Goal: Entertainment & Leisure: Consume media (video, audio)

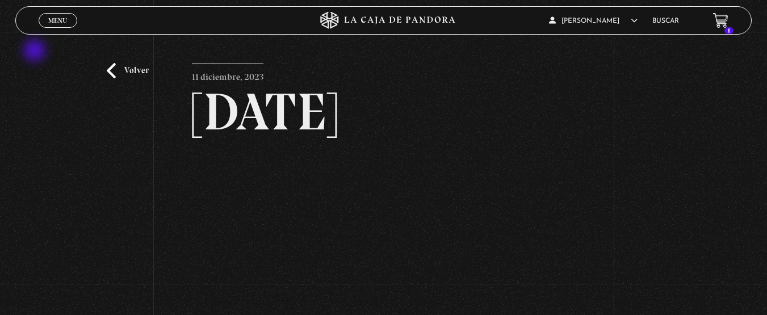
scroll to position [129, 0]
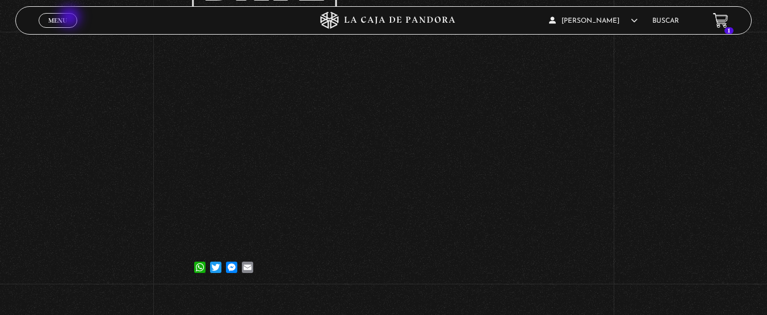
click at [71, 18] on link "Menu Cerrar" at bounding box center [58, 20] width 39 height 15
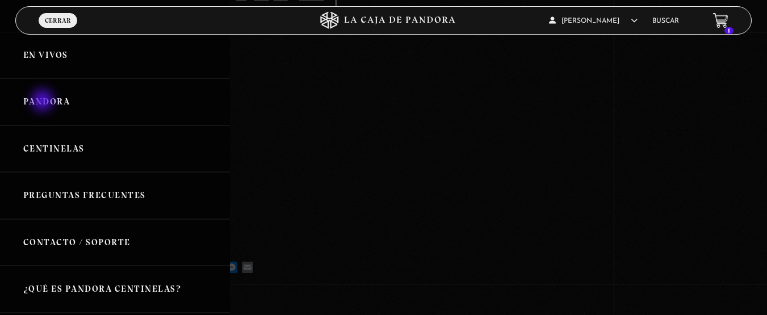
click at [44, 102] on link "Pandora" at bounding box center [115, 101] width 230 height 47
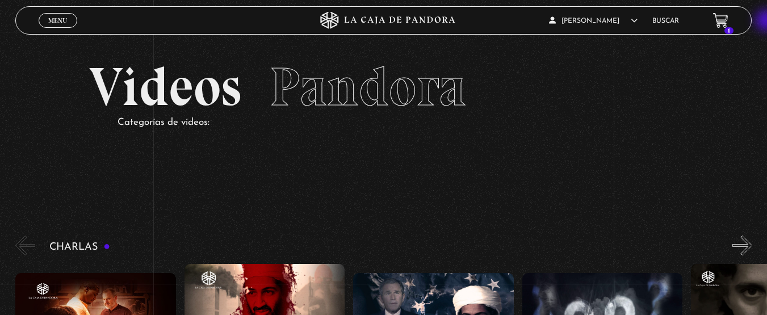
drag, startPoint x: 751, startPoint y: 154, endPoint x: 769, endPoint y: 18, distance: 137.0
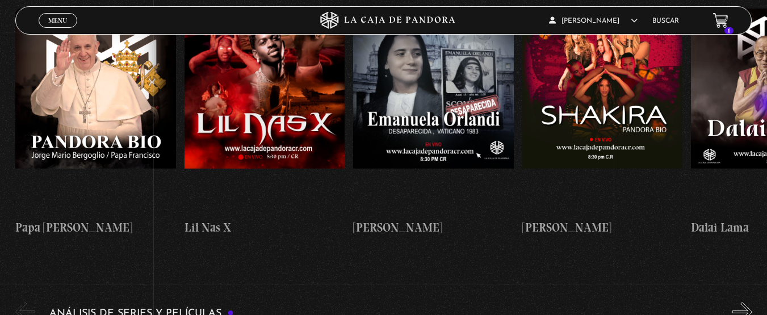
scroll to position [1799, 0]
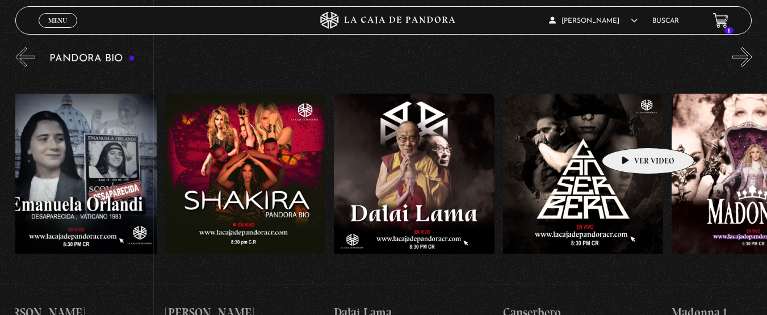
drag, startPoint x: 701, startPoint y: 126, endPoint x: 630, endPoint y: 132, distance: 71.3
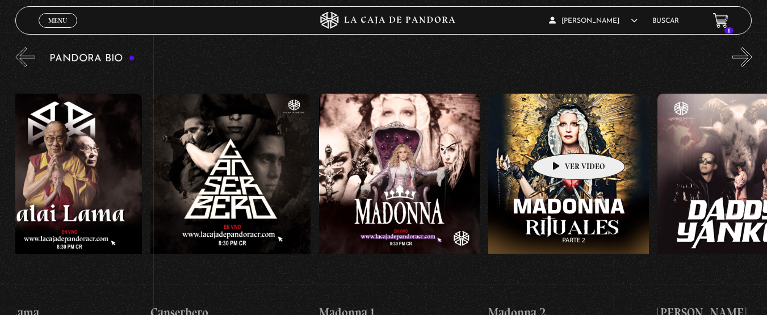
scroll to position [0, 778]
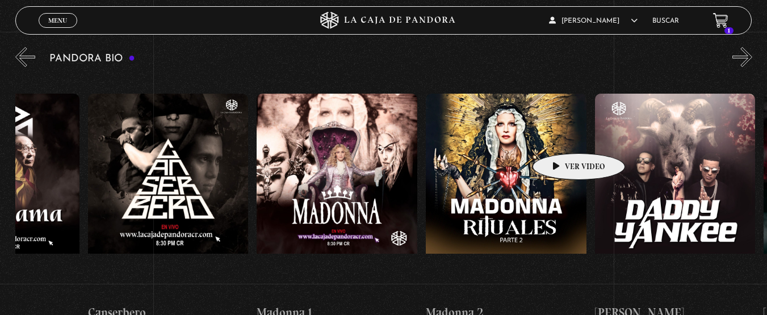
drag, startPoint x: 630, startPoint y: 132, endPoint x: 545, endPoint y: 142, distance: 85.2
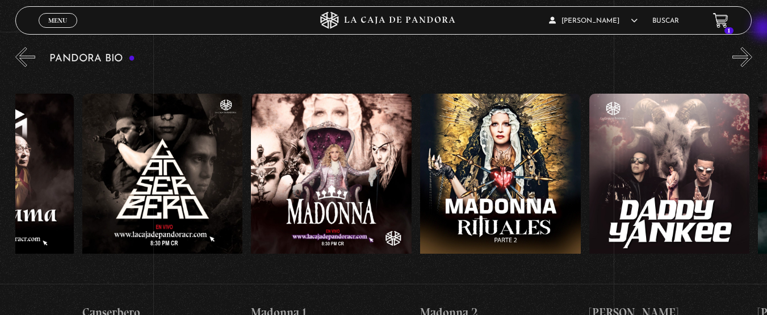
click at [765, 45] on div "Pandora Bio Shakira" at bounding box center [391, 192] width 752 height 295
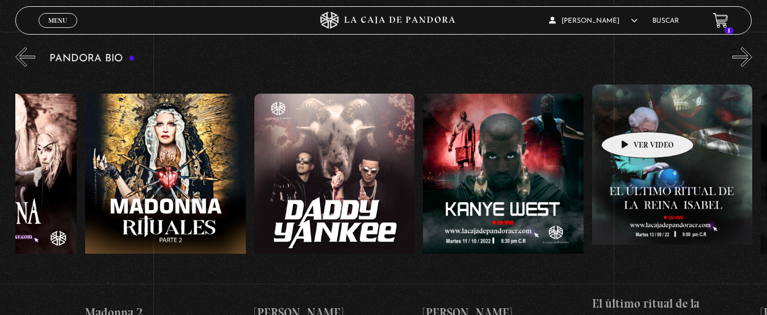
drag, startPoint x: 697, startPoint y: 106, endPoint x: 629, endPoint y: 120, distance: 69.1
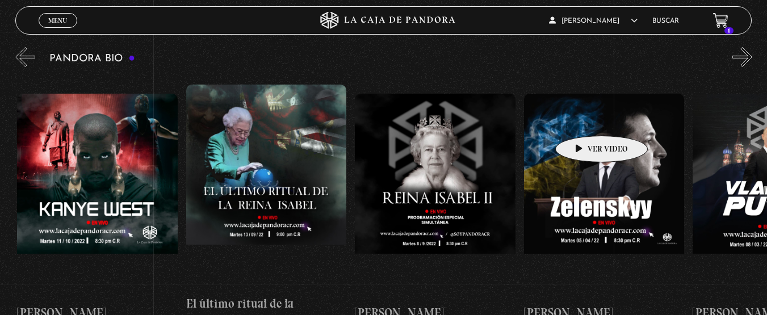
scroll to position [0, 1523]
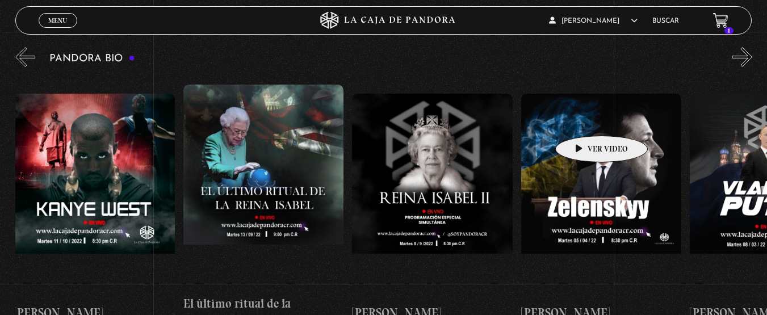
drag, startPoint x: 664, startPoint y: 115, endPoint x: 582, endPoint y: 120, distance: 81.4
click at [582, 120] on div "Papa Francisco Lil Nas X Emanuela Orlandi Shakira Dalai Lama Canserbero Madonna…" at bounding box center [521, 208] width 4057 height 264
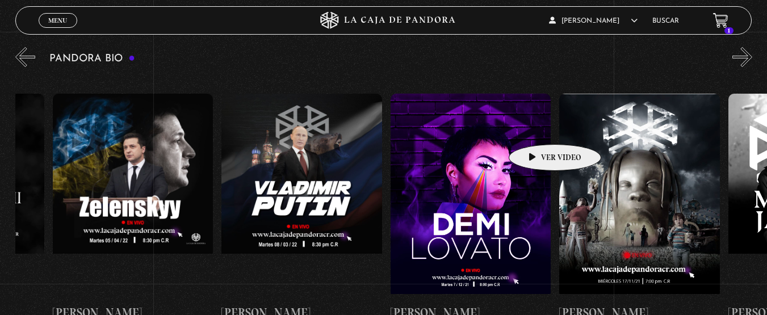
scroll to position [0, 2003]
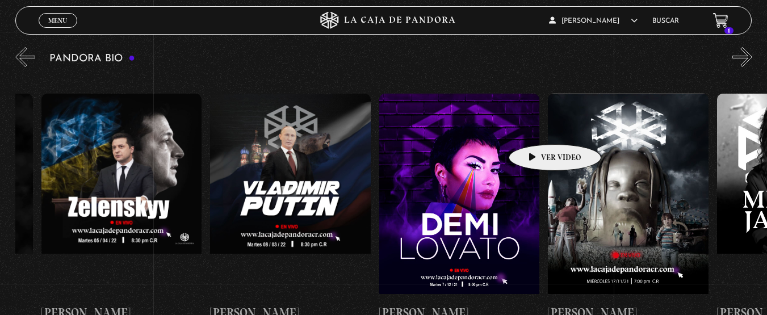
drag, startPoint x: 628, startPoint y: 118, endPoint x: 532, endPoint y: 134, distance: 97.3
click at [532, 134] on div "Papa Francisco Lil Nas X Emanuela Orlandi Shakira Dalai Lama Canserbero Madonna…" at bounding box center [41, 208] width 4057 height 264
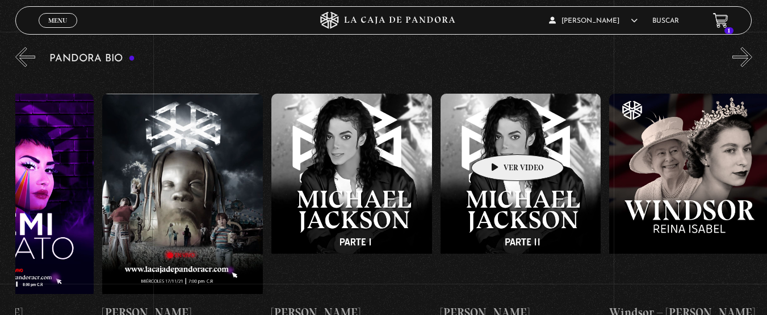
drag, startPoint x: 589, startPoint y: 128, endPoint x: 502, endPoint y: 139, distance: 87.6
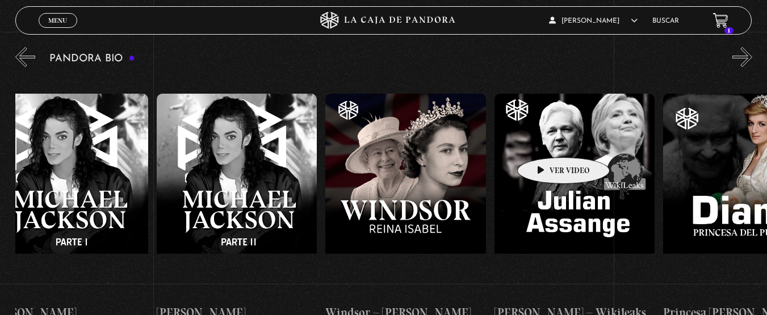
drag, startPoint x: 605, startPoint y: 134, endPoint x: 537, endPoint y: 128, distance: 67.8
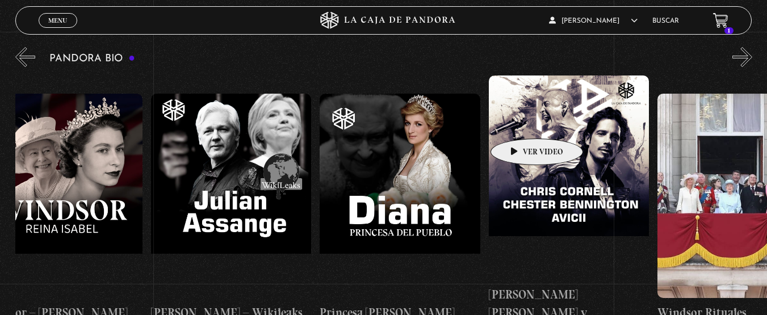
drag, startPoint x: 579, startPoint y: 123, endPoint x: 565, endPoint y: 115, distance: 16.8
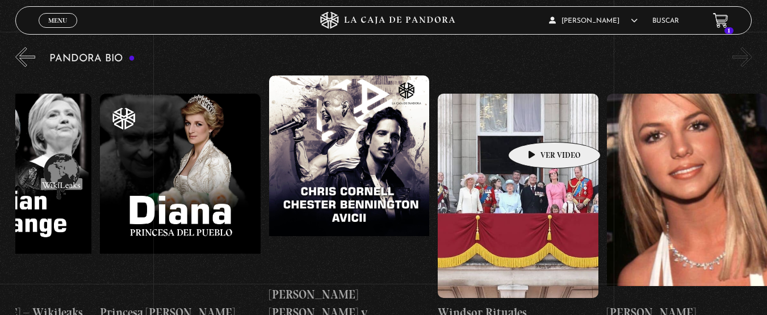
scroll to position [0, 3285]
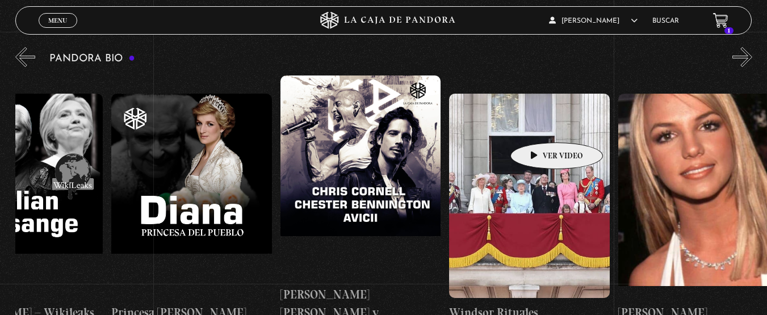
drag, startPoint x: 596, startPoint y: 116, endPoint x: 539, endPoint y: 126, distance: 57.5
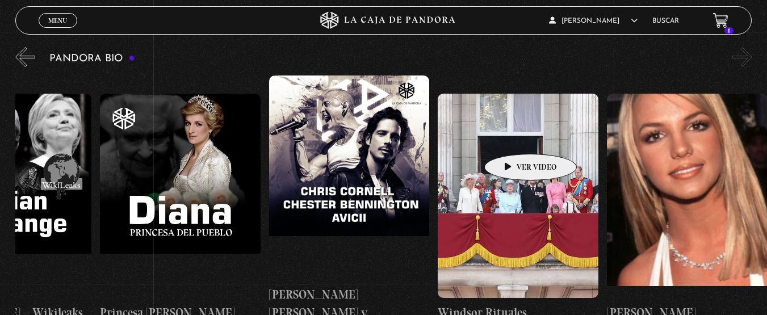
drag, startPoint x: 608, startPoint y: 121, endPoint x: 520, endPoint y: 137, distance: 88.9
click at [520, 137] on figure at bounding box center [518, 196] width 161 height 205
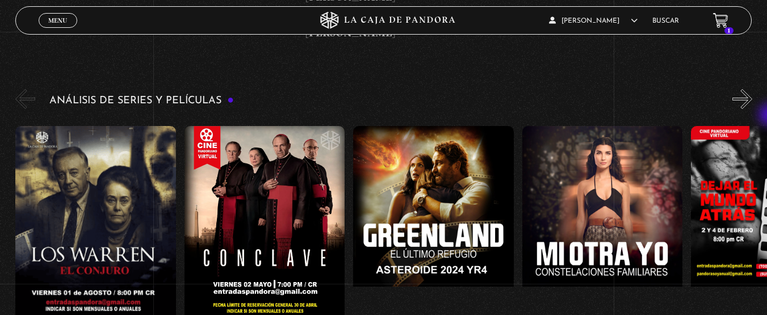
scroll to position [2108, 0]
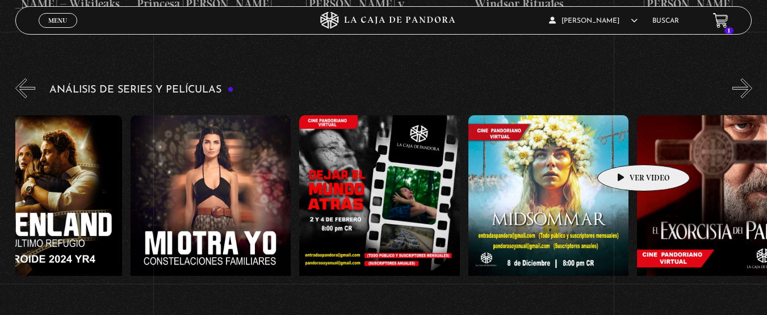
drag, startPoint x: 704, startPoint y: 137, endPoint x: 631, endPoint y: 148, distance: 74.0
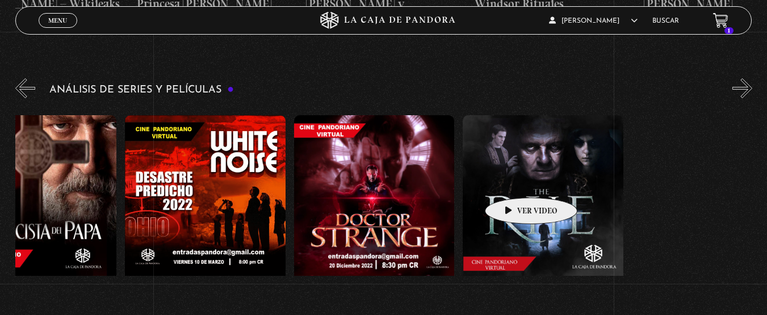
scroll to position [0, 1284]
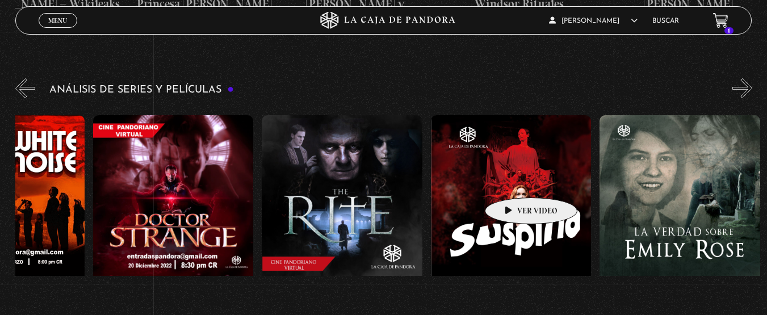
drag, startPoint x: 681, startPoint y: 148, endPoint x: 498, endPoint y: 195, distance: 189.6
click at [498, 195] on div "El Conjuro Conclave Greenland – Meteoritos Mi Otra Yo Dejar el Mundo Atrás Mids…" at bounding box center [685, 230] width 3888 height 246
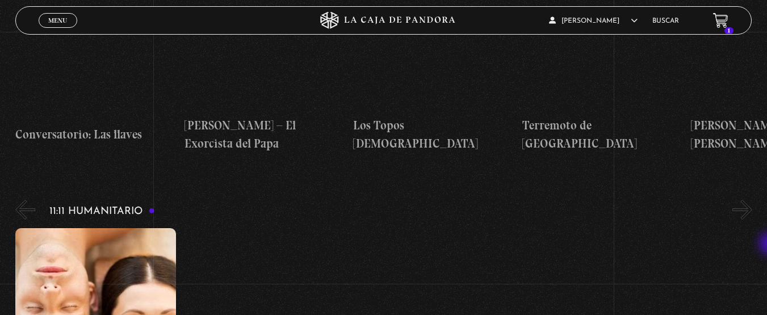
scroll to position [4602, 0]
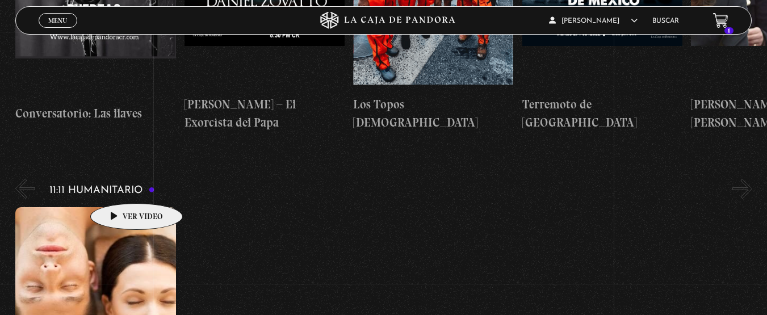
click at [119, 207] on figure at bounding box center [95, 309] width 161 height 205
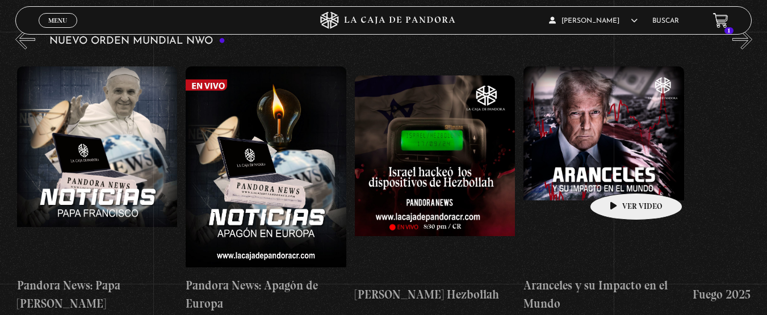
scroll to position [0, 483]
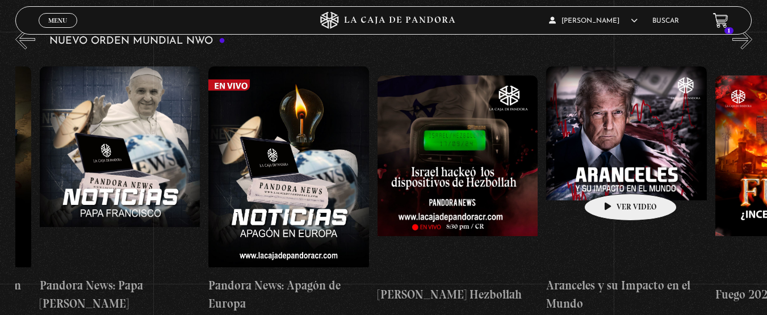
drag, startPoint x: 710, startPoint y: 153, endPoint x: 613, endPoint y: 177, distance: 99.5
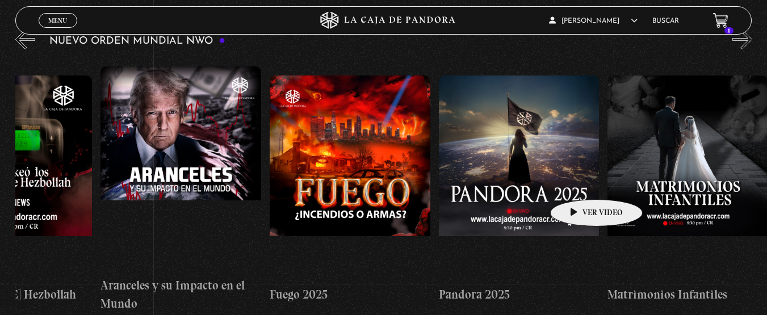
scroll to position [0, 1008]
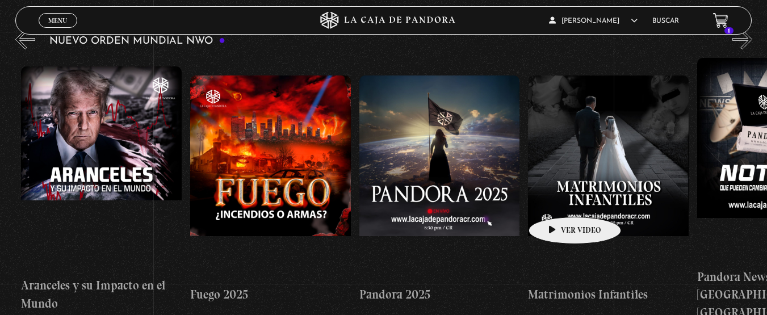
drag, startPoint x: 656, startPoint y: 171, endPoint x: 557, endPoint y: 200, distance: 102.5
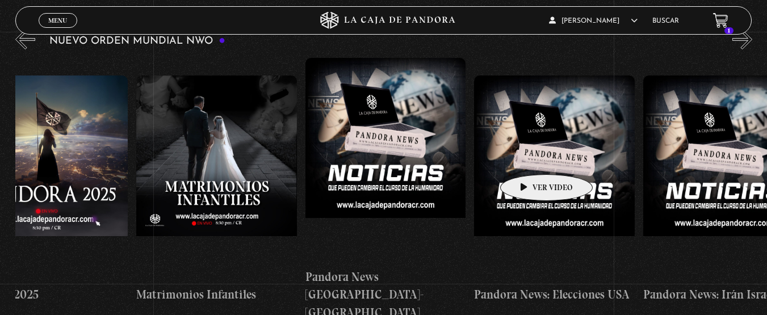
drag, startPoint x: 601, startPoint y: 145, endPoint x: 527, endPoint y: 163, distance: 75.9
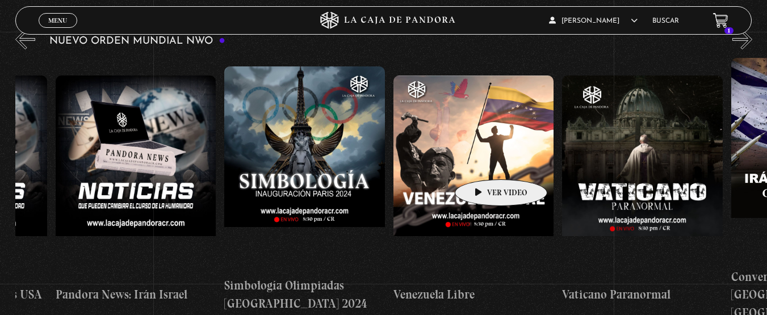
drag, startPoint x: 595, startPoint y: 151, endPoint x: 468, endPoint y: 173, distance: 129.1
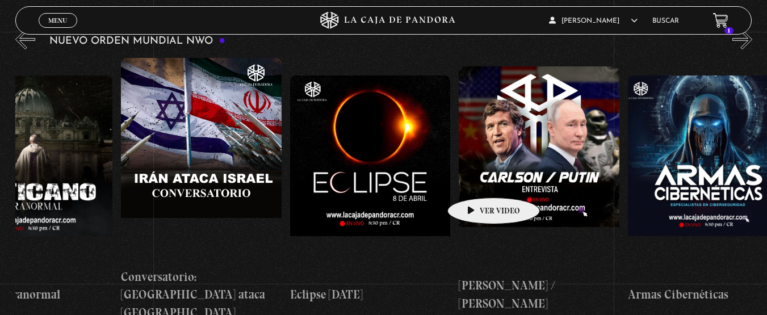
scroll to position [0, 2608]
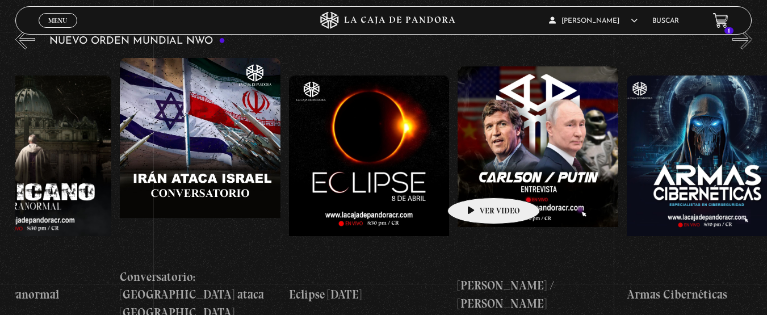
drag, startPoint x: 595, startPoint y: 166, endPoint x: 477, endPoint y: 190, distance: 121.1
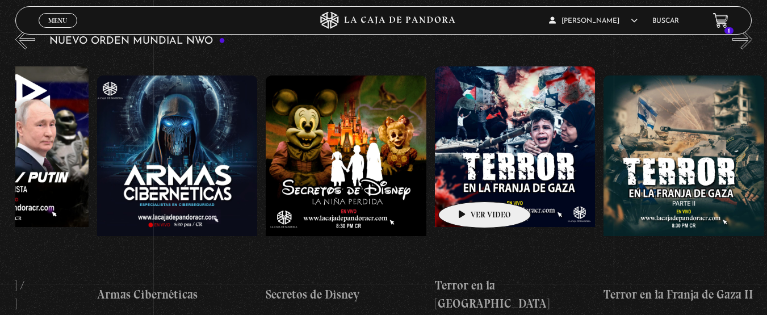
scroll to position [0, 3159]
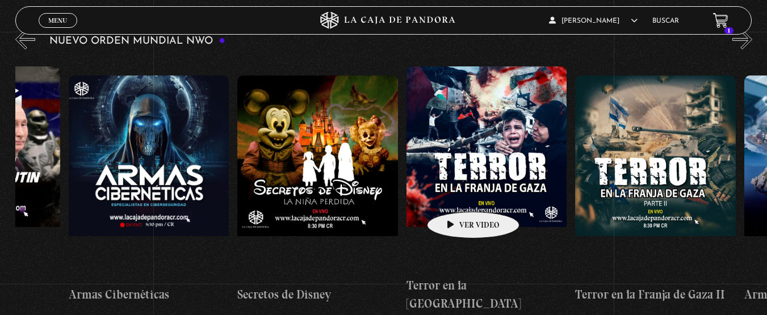
drag, startPoint x: 566, startPoint y: 169, endPoint x: 456, endPoint y: 195, distance: 113.1
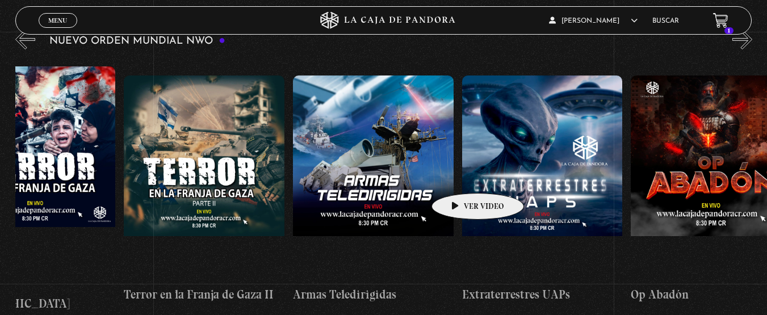
scroll to position [0, 3633]
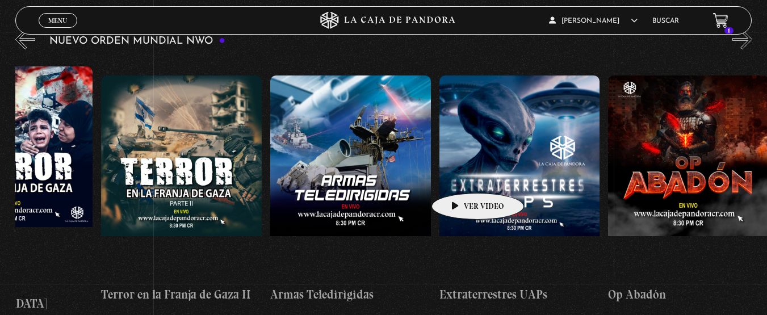
drag, startPoint x: 553, startPoint y: 162, endPoint x: 458, endPoint y: 179, distance: 96.3
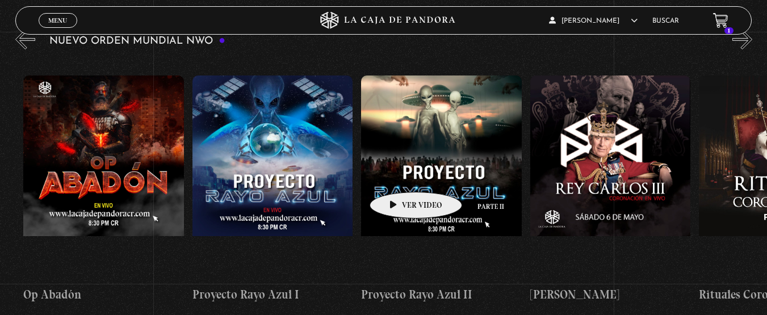
drag, startPoint x: 489, startPoint y: 167, endPoint x: 441, endPoint y: 170, distance: 47.2
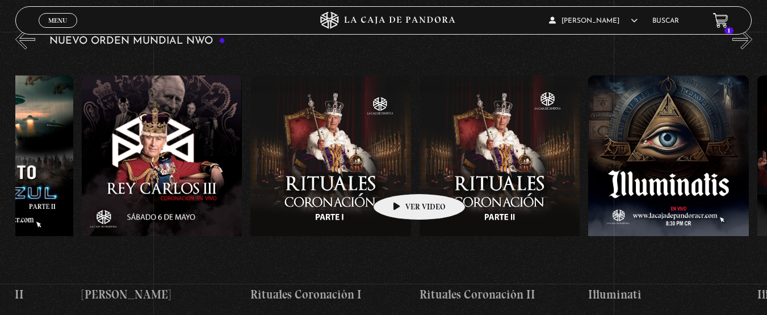
scroll to position [0, 4826]
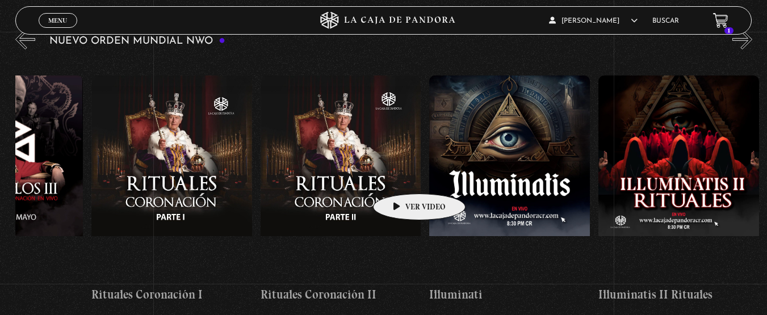
drag, startPoint x: 500, startPoint y: 159, endPoint x: 389, endPoint y: 181, distance: 113.5
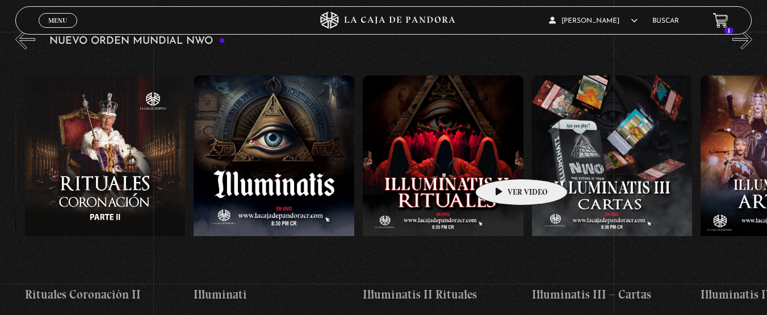
scroll to position [0, 5050]
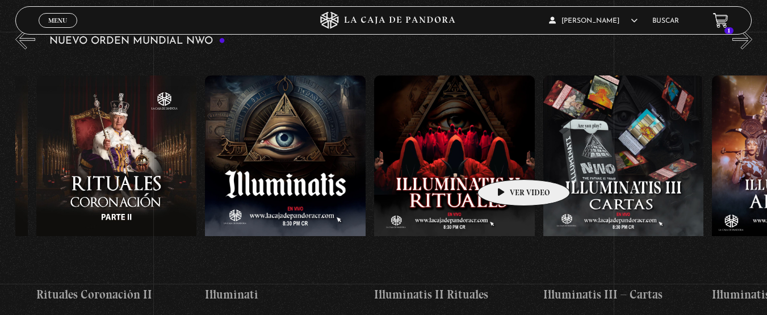
drag, startPoint x: 551, startPoint y: 166, endPoint x: 506, endPoint y: 162, distance: 45.1
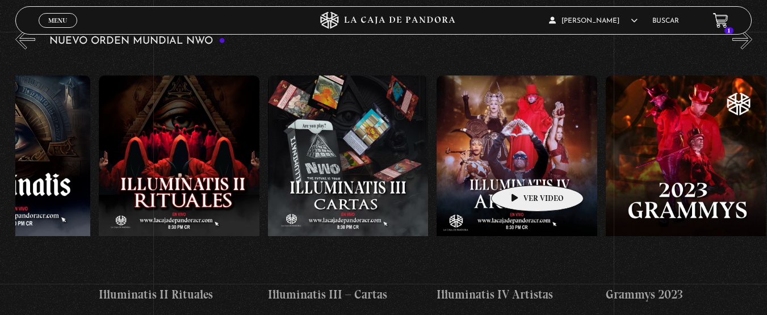
drag, startPoint x: 575, startPoint y: 162, endPoint x: 521, endPoint y: 168, distance: 54.3
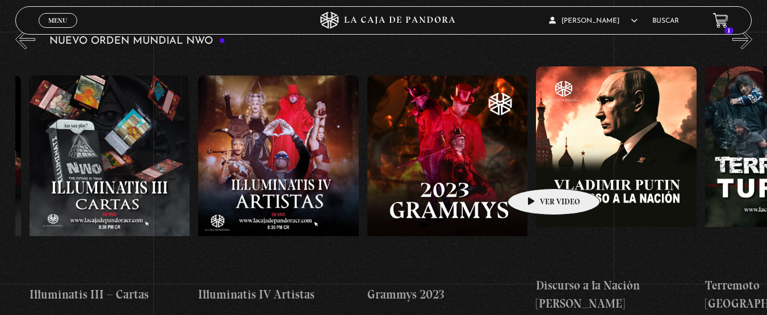
drag, startPoint x: 587, startPoint y: 159, endPoint x: 539, endPoint y: 173, distance: 50.2
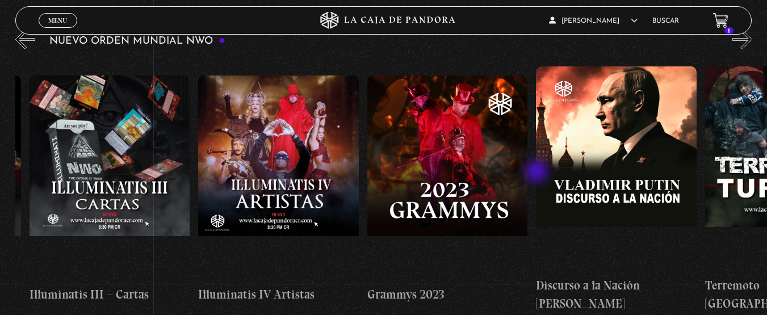
scroll to position [0, 5562]
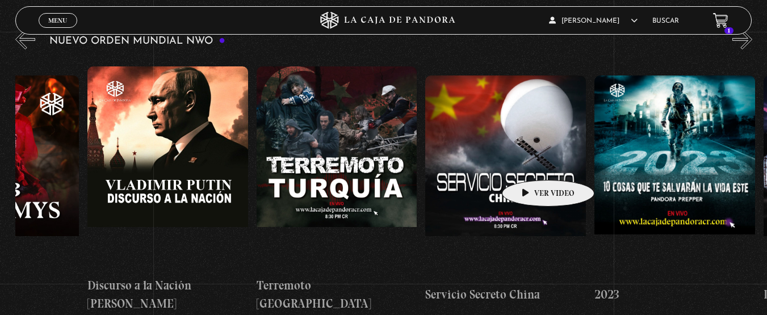
drag, startPoint x: 623, startPoint y: 145, endPoint x: 534, endPoint y: 164, distance: 91.1
click at [534, 164] on div "Células Durmientes Pandora News: Israel vrs Irán Parte I Pandora News: Israel v…" at bounding box center [510, 190] width 13016 height 264
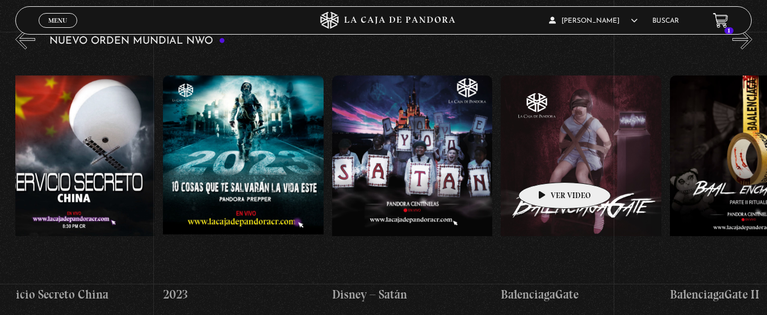
drag, startPoint x: 635, startPoint y: 155, endPoint x: 548, endPoint y: 165, distance: 87.6
click at [548, 165] on div "Células Durmientes Pandora News: Israel vrs Irán Parte I Pandora News: Israel v…" at bounding box center [78, 190] width 13016 height 264
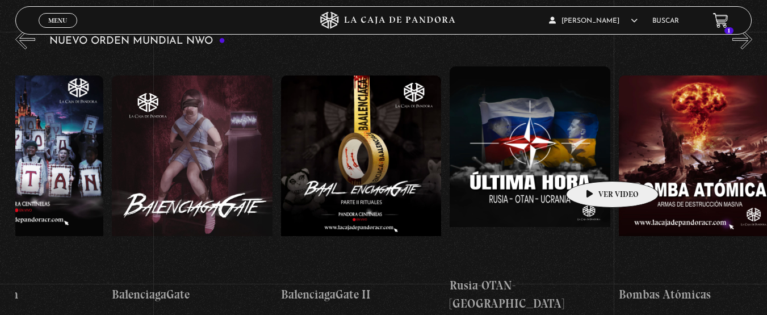
drag, startPoint x: 673, startPoint y: 154, endPoint x: 599, endPoint y: 162, distance: 74.9
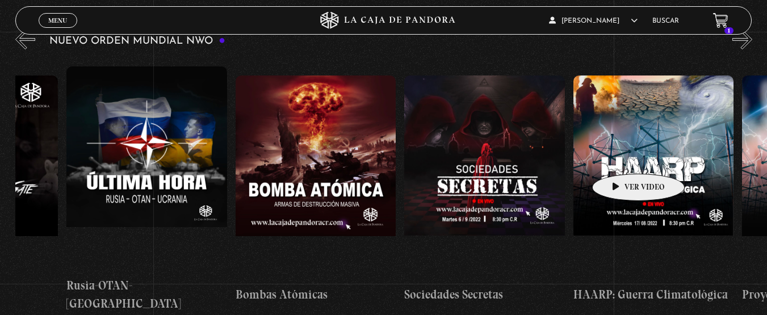
drag, startPoint x: 685, startPoint y: 145, endPoint x: 609, endPoint y: 162, distance: 77.5
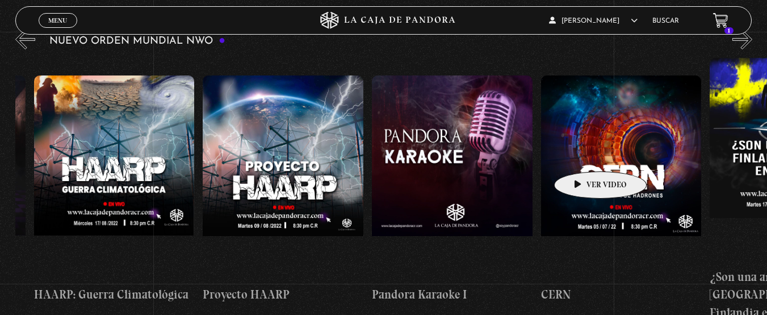
drag, startPoint x: 603, startPoint y: 153, endPoint x: 545, endPoint y: 157, distance: 58.0
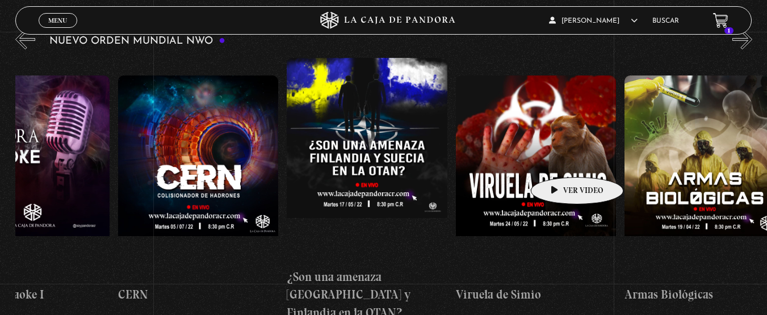
scroll to position [0, 8289]
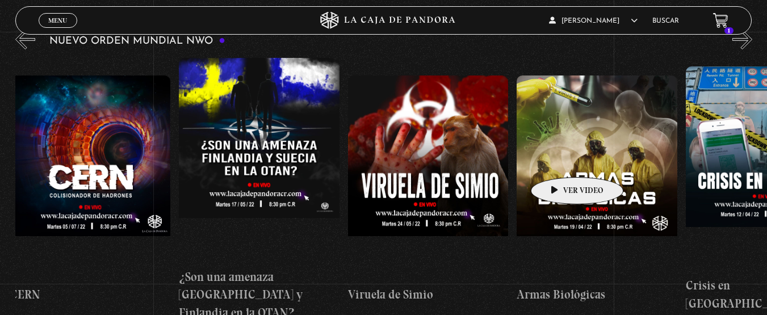
drag, startPoint x: 657, startPoint y: 148, endPoint x: 552, endPoint y: 162, distance: 106.7
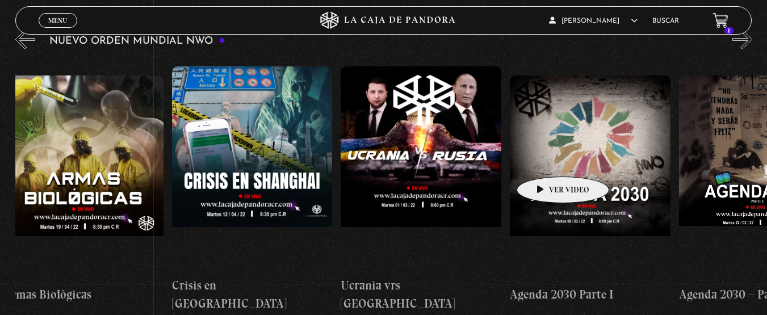
drag, startPoint x: 612, startPoint y: 157, endPoint x: 499, endPoint y: 168, distance: 113.6
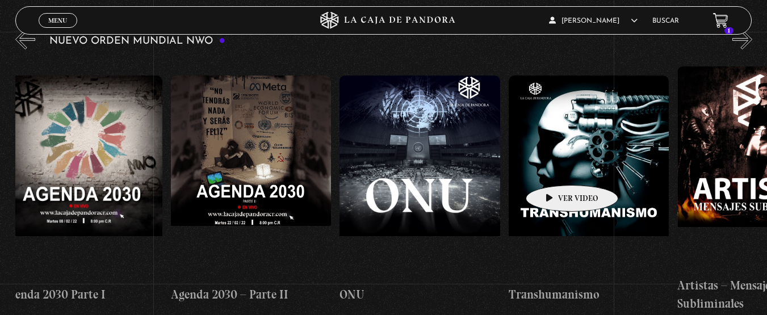
drag, startPoint x: 577, startPoint y: 165, endPoint x: 484, endPoint y: 177, distance: 93.9
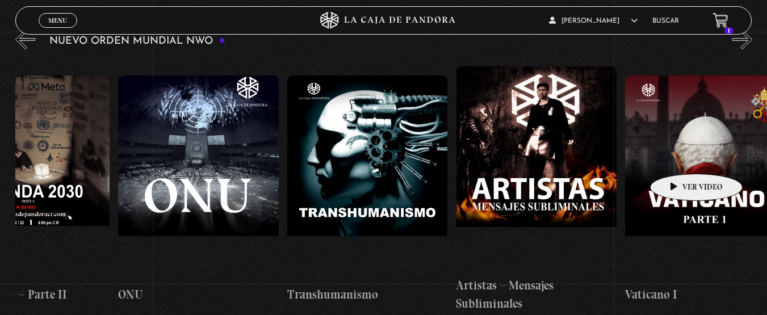
scroll to position [0, 9550]
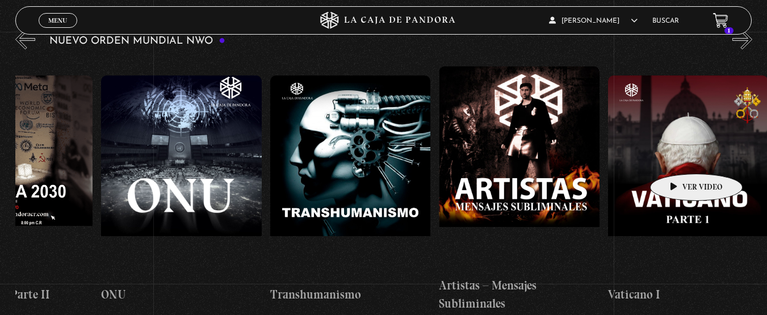
drag, startPoint x: 690, startPoint y: 151, endPoint x: 666, endPoint y: 161, distance: 26.3
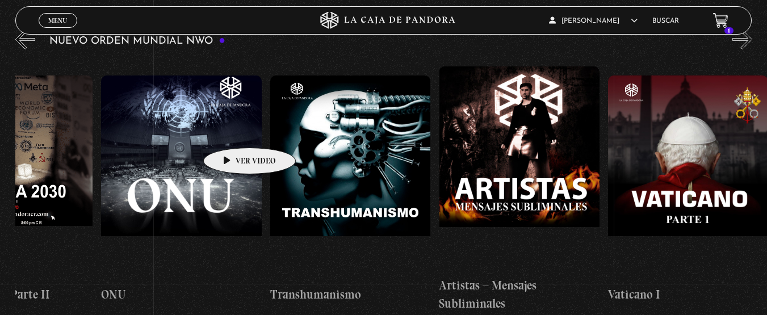
drag, startPoint x: 232, startPoint y: 131, endPoint x: 57, endPoint y: 3, distance: 216.4
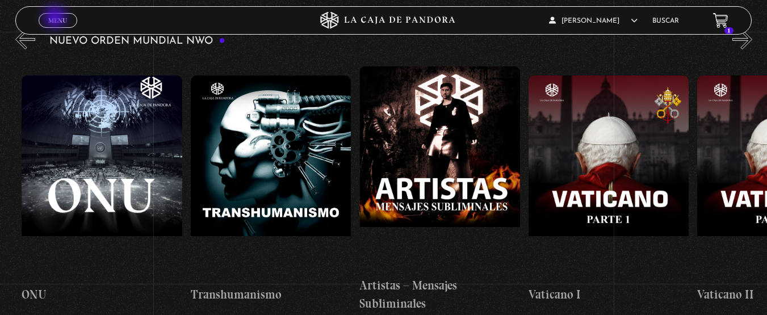
click at [56, 18] on span "Menu" at bounding box center [57, 20] width 19 height 7
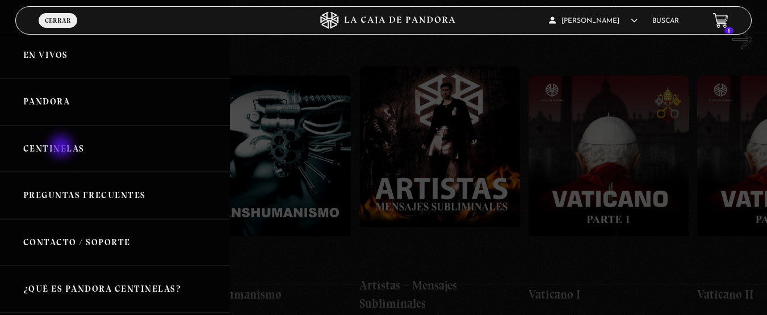
click at [62, 148] on link "Centinelas" at bounding box center [115, 149] width 230 height 47
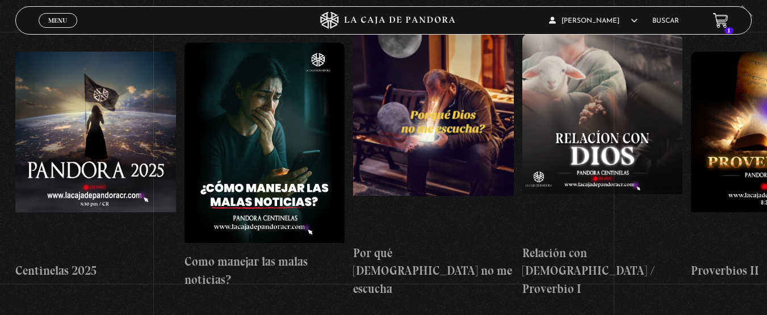
scroll to position [165, 0]
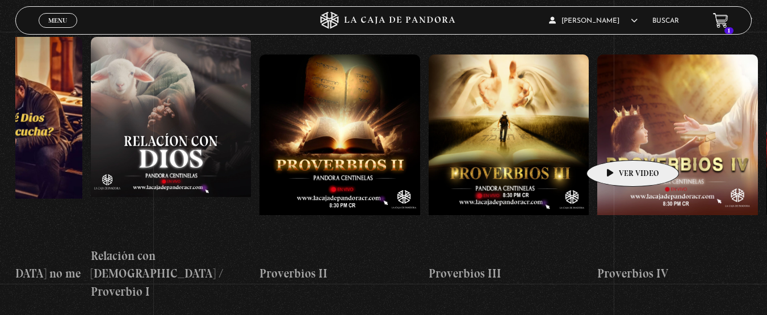
drag, startPoint x: 698, startPoint y: 137, endPoint x: 611, endPoint y: 144, distance: 86.6
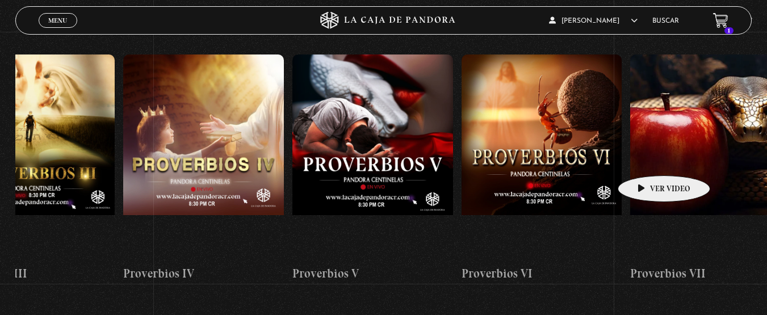
drag, startPoint x: 703, startPoint y: 147, endPoint x: 611, endPoint y: 160, distance: 93.4
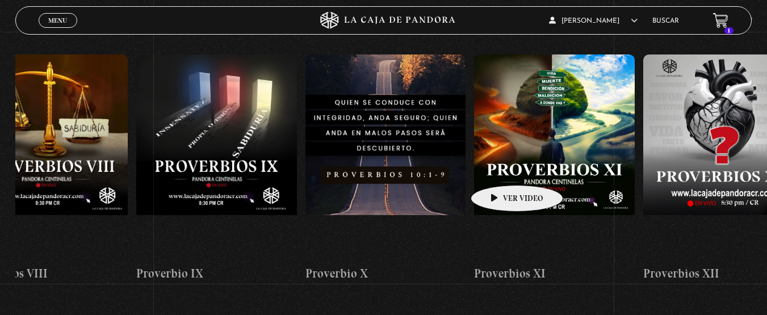
drag, startPoint x: 671, startPoint y: 153, endPoint x: 500, endPoint y: 169, distance: 172.3
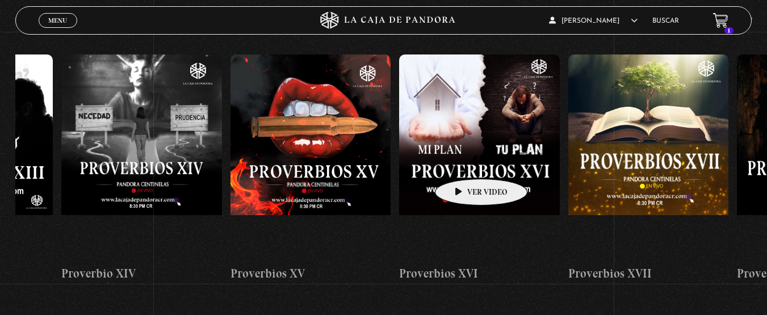
drag, startPoint x: 618, startPoint y: 155, endPoint x: 449, endPoint y: 162, distance: 168.9
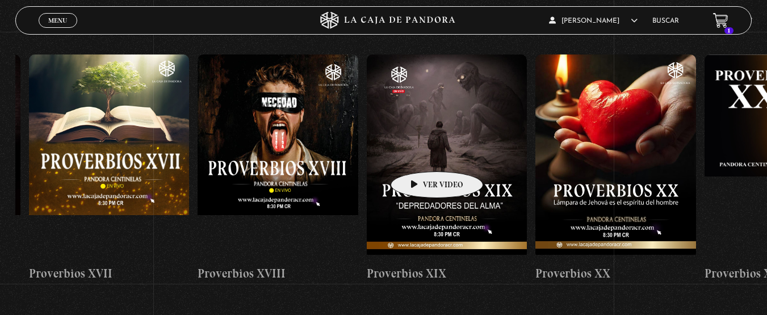
drag, startPoint x: 524, startPoint y: 148, endPoint x: 414, endPoint y: 155, distance: 109.9
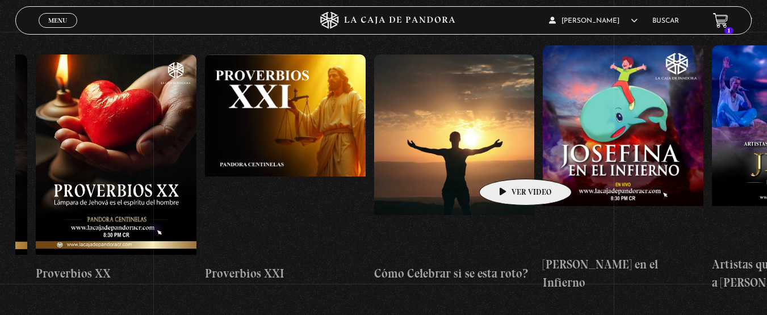
drag, startPoint x: 519, startPoint y: 161, endPoint x: 432, endPoint y: 166, distance: 87.0
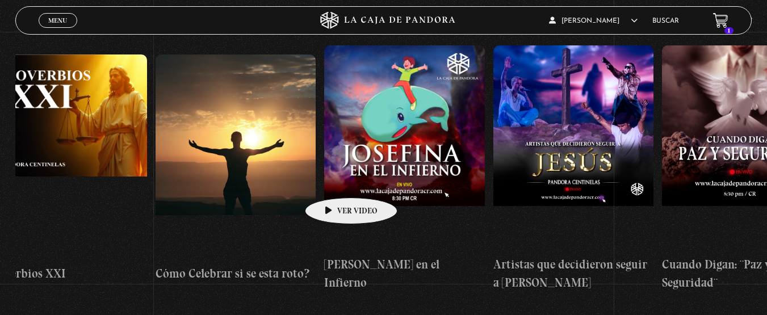
scroll to position [0, 3980]
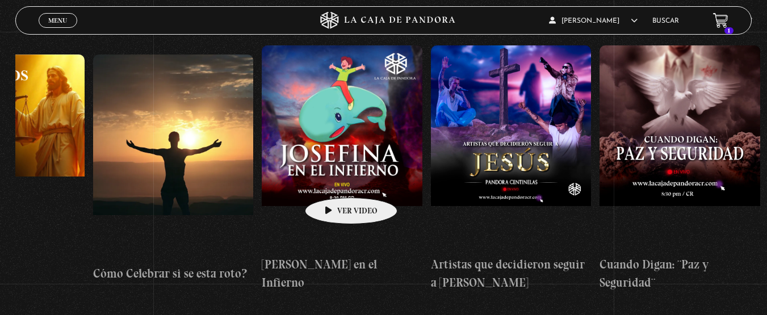
drag, startPoint x: 371, startPoint y: 158, endPoint x: 323, endPoint y: 187, distance: 55.8
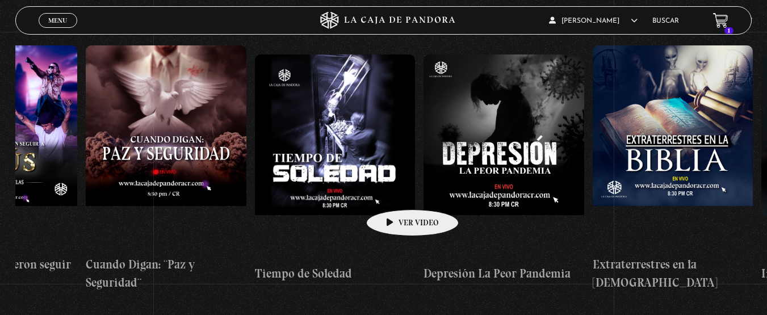
drag, startPoint x: 475, startPoint y: 177, endPoint x: 398, endPoint y: 193, distance: 79.3
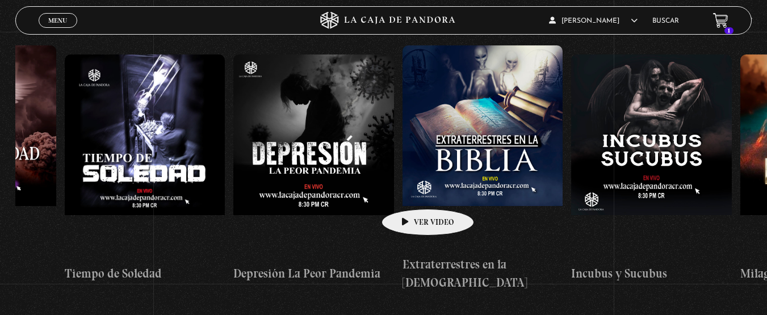
scroll to position [0, 4707]
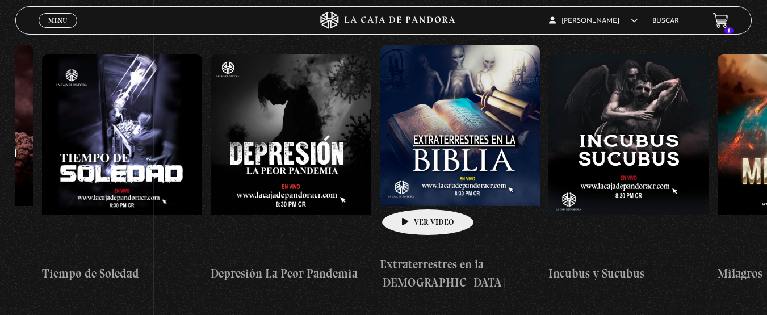
drag, startPoint x: 453, startPoint y: 187, endPoint x: 410, endPoint y: 192, distance: 42.9
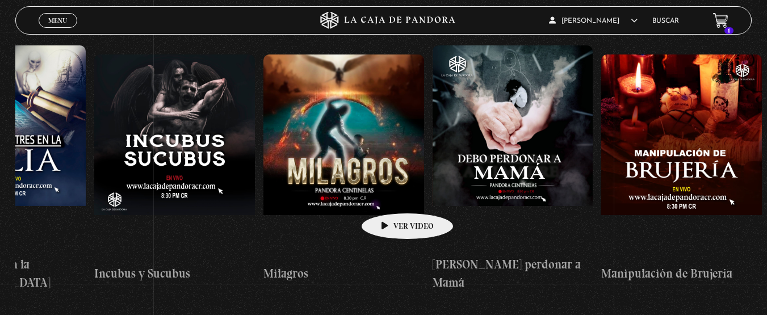
scroll to position [0, 5155]
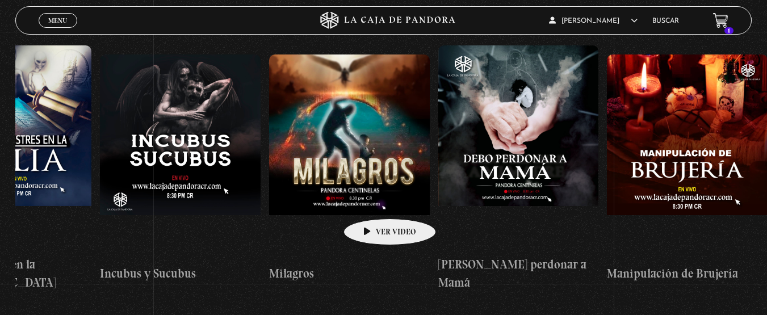
drag, startPoint x: 462, startPoint y: 193, endPoint x: 372, endPoint y: 202, distance: 90.2
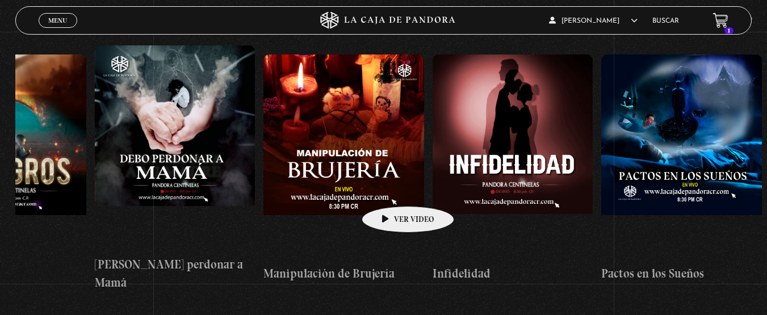
drag, startPoint x: 459, startPoint y: 185, endPoint x: 393, endPoint y: 189, distance: 66.0
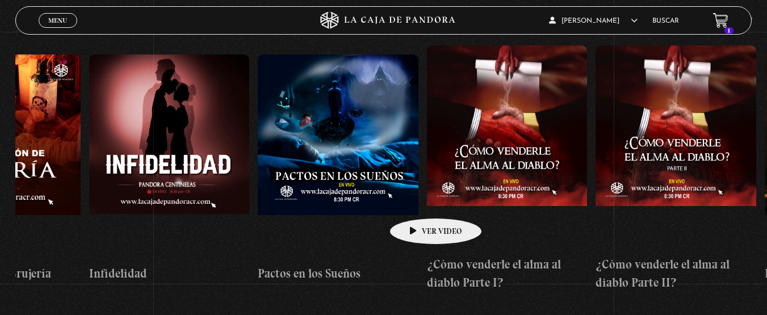
scroll to position [0, 5891]
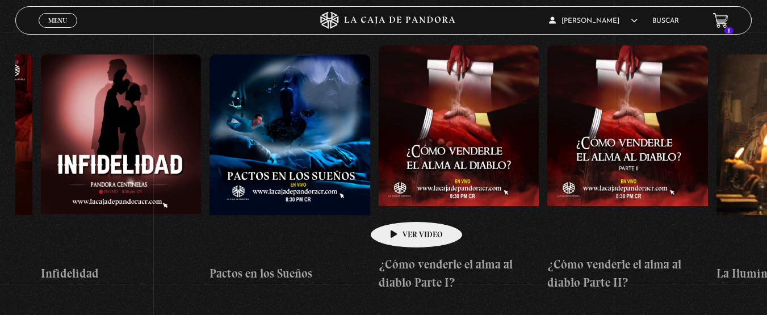
drag, startPoint x: 480, startPoint y: 190, endPoint x: 399, endPoint y: 205, distance: 82.5
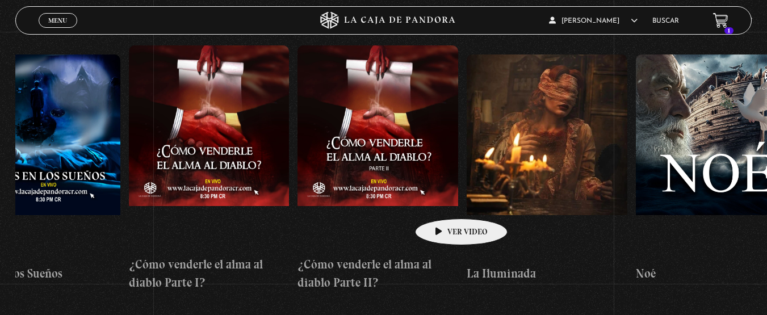
drag, startPoint x: 489, startPoint y: 199, endPoint x: 440, endPoint y: 203, distance: 48.5
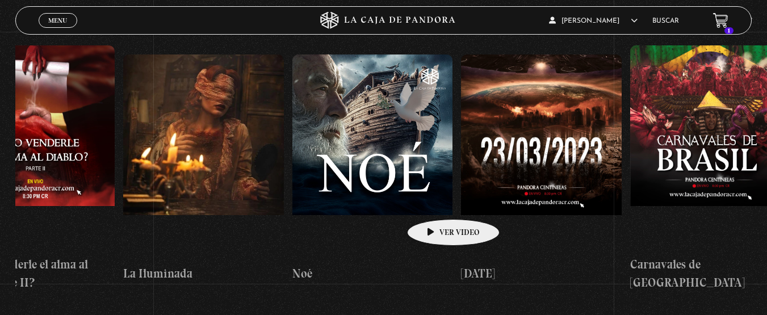
drag, startPoint x: 507, startPoint y: 194, endPoint x: 435, endPoint y: 202, distance: 72.1
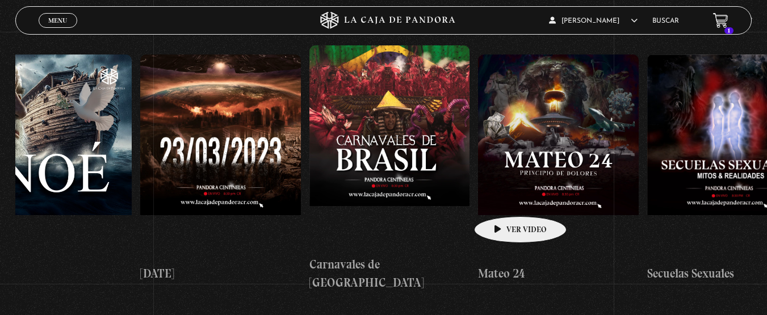
drag, startPoint x: 564, startPoint y: 193, endPoint x: 504, endPoint y: 199, distance: 59.9
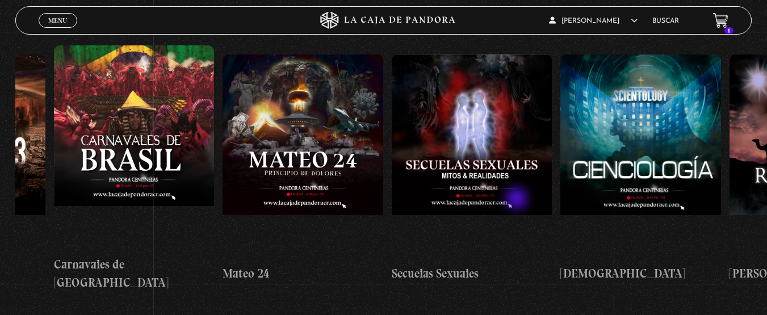
scroll to position [0, 7107]
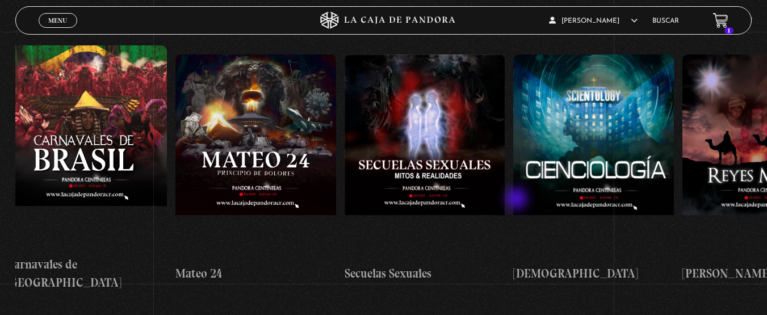
drag, startPoint x: 579, startPoint y: 193, endPoint x: 518, endPoint y: 198, distance: 62.1
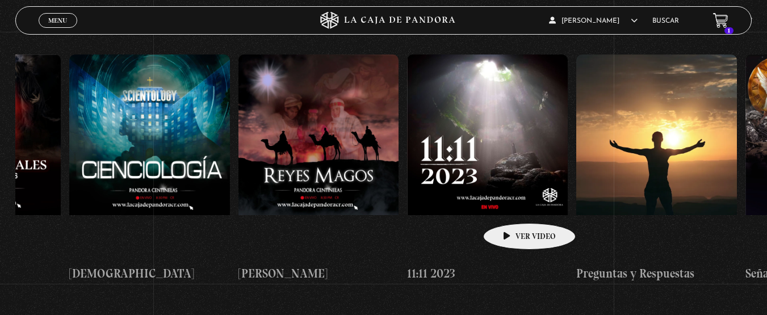
drag, startPoint x: 583, startPoint y: 191, endPoint x: 507, endPoint y: 206, distance: 76.9
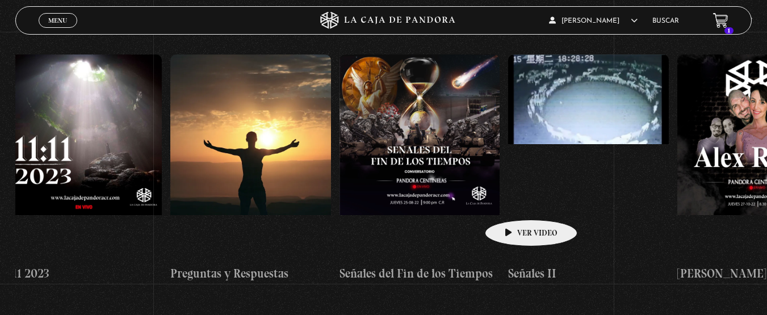
scroll to position [0, 7956]
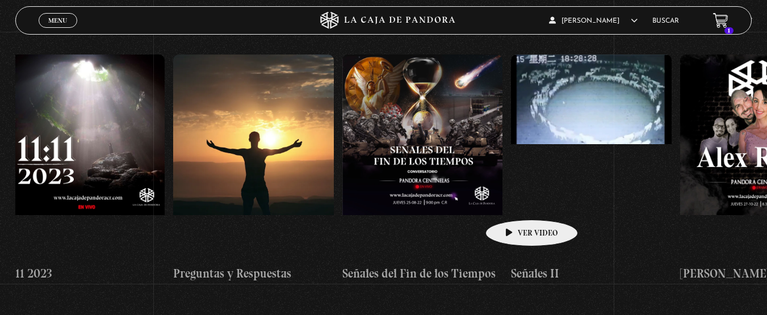
drag, startPoint x: 565, startPoint y: 198, endPoint x: 514, endPoint y: 203, distance: 51.3
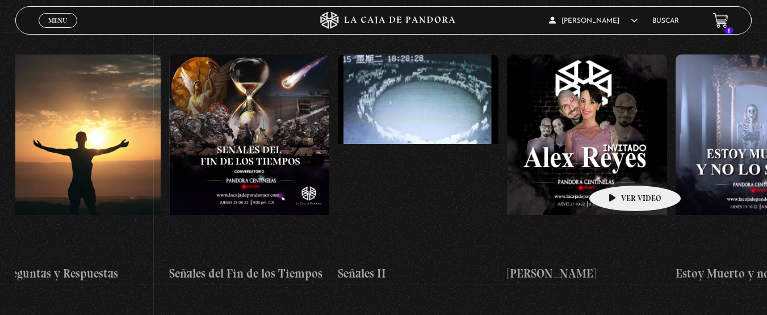
scroll to position [0, 8141]
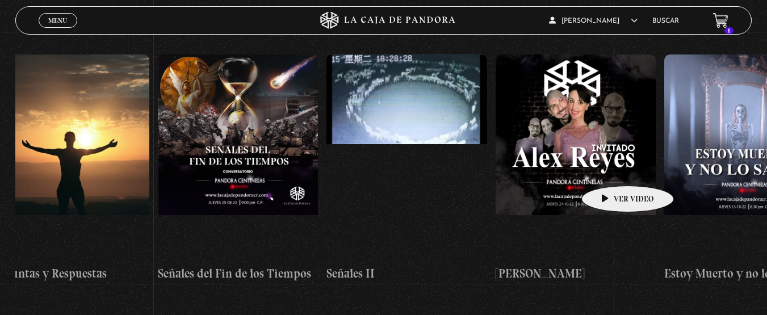
drag, startPoint x: 647, startPoint y: 168, endPoint x: 610, endPoint y: 169, distance: 36.9
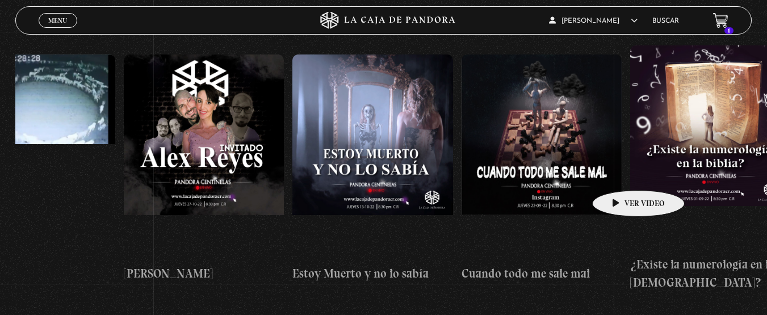
drag, startPoint x: 675, startPoint y: 170, endPoint x: 601, endPoint y: 175, distance: 74.0
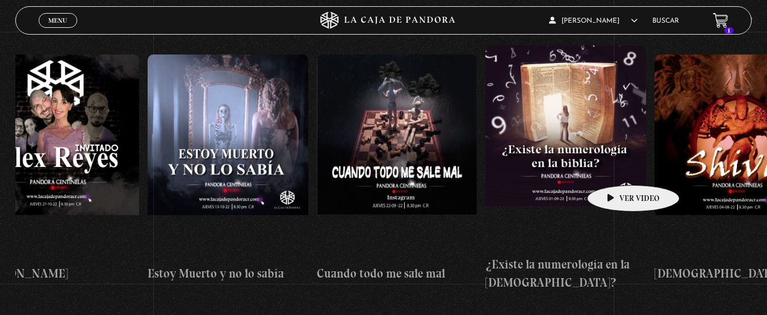
scroll to position [0, 8746]
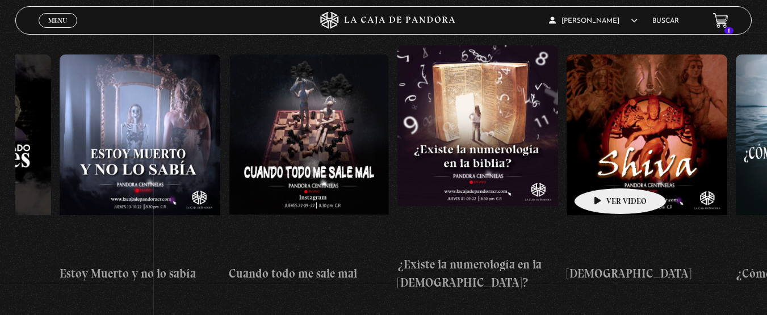
drag, startPoint x: 647, startPoint y: 167, endPoint x: 603, endPoint y: 171, distance: 44.5
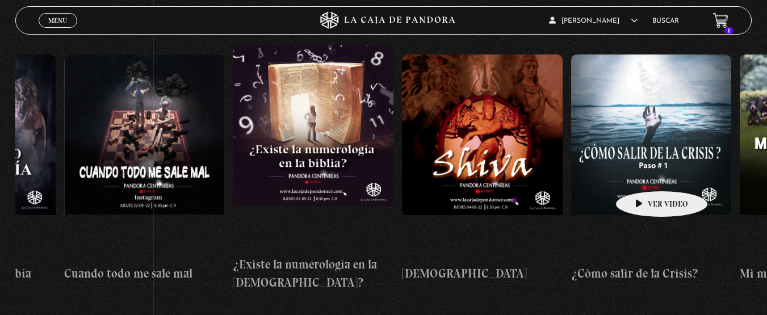
scroll to position [0, 9135]
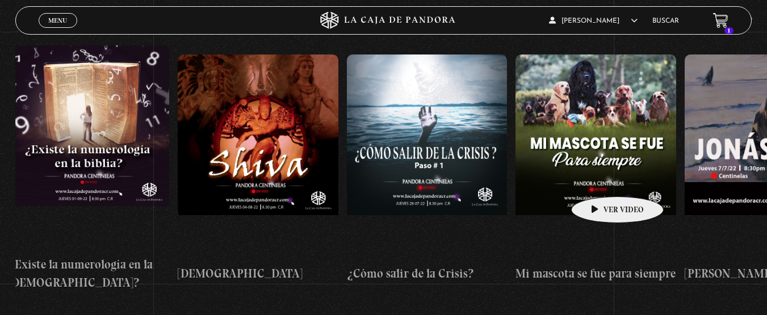
drag, startPoint x: 678, startPoint y: 170, endPoint x: 600, endPoint y: 180, distance: 78.4
click at [600, 180] on div "Centinelas 2025 Como manejar las malas noticias? Por qué [DEMOGRAPHIC_DATA] no …" at bounding box center [515, 169] width 19270 height 264
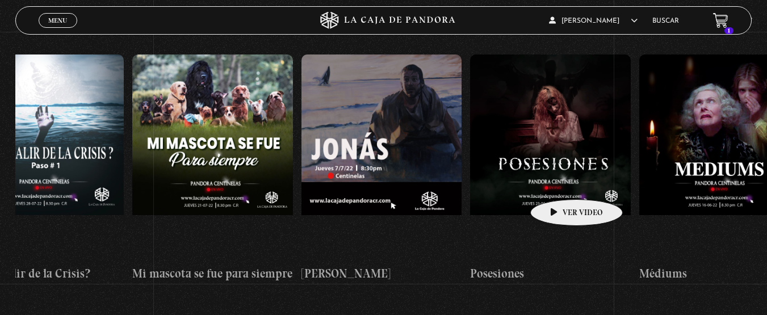
drag, startPoint x: 635, startPoint y: 173, endPoint x: 552, endPoint y: 181, distance: 82.8
click at [552, 181] on div "Centinelas 2025 Como manejar las malas noticias? Por qué [DEMOGRAPHIC_DATA] no …" at bounding box center [132, 169] width 19270 height 264
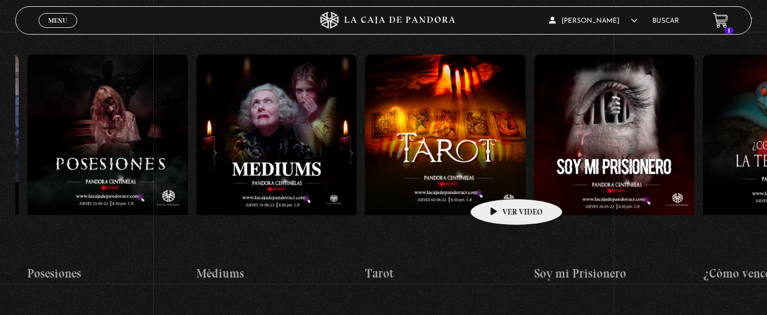
drag, startPoint x: 586, startPoint y: 179, endPoint x: 495, endPoint y: 181, distance: 90.4
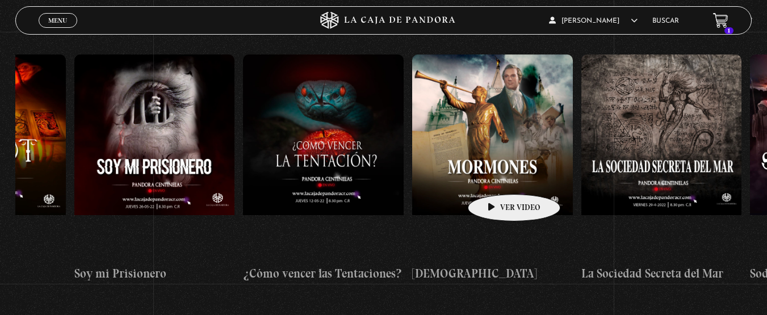
scroll to position [0, 10456]
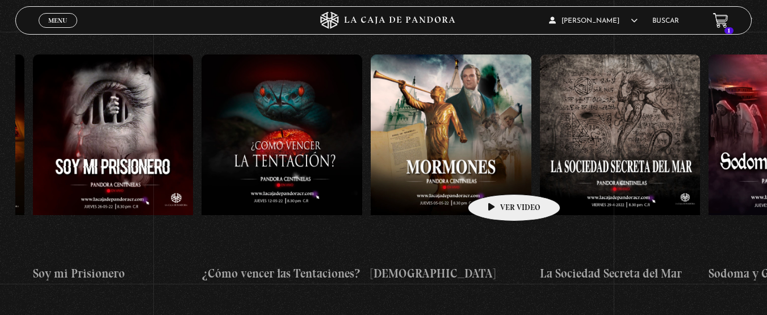
drag, startPoint x: 575, startPoint y: 173, endPoint x: 495, endPoint y: 183, distance: 80.8
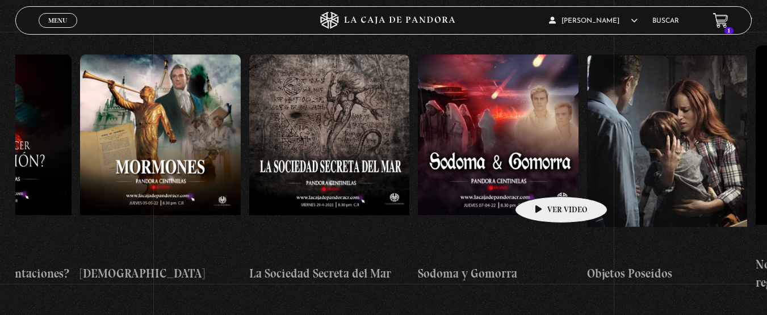
scroll to position [0, 10782]
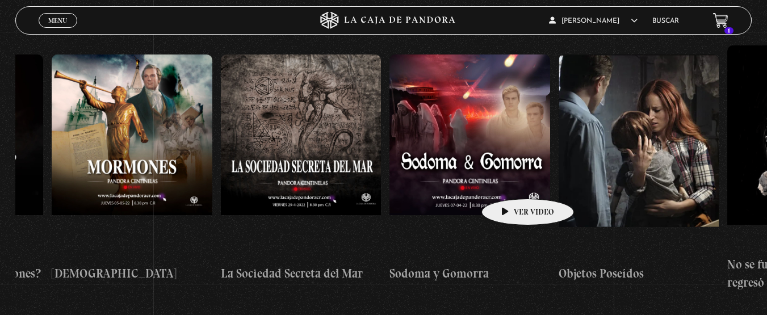
drag, startPoint x: 575, startPoint y: 175, endPoint x: 510, endPoint y: 182, distance: 65.7
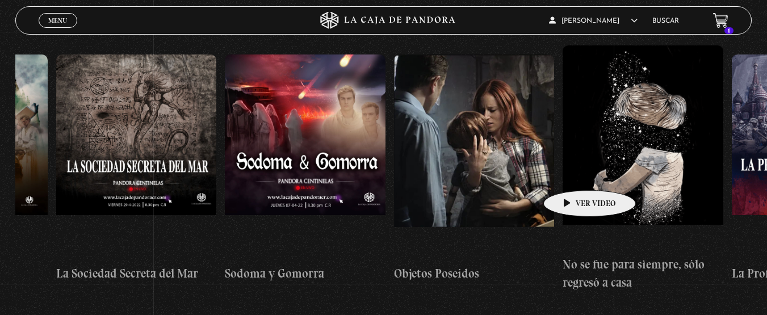
scroll to position [0, 11160]
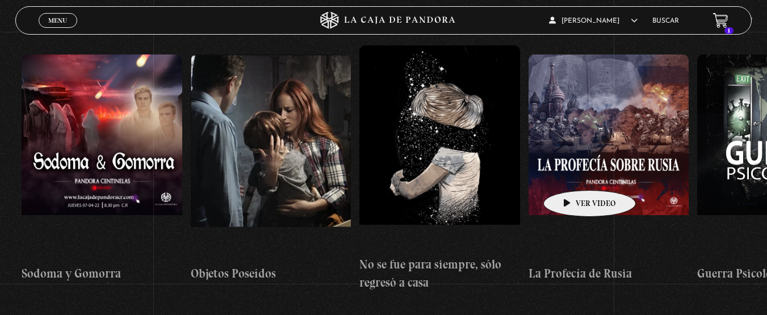
drag, startPoint x: 589, startPoint y: 173, endPoint x: 527, endPoint y: 180, distance: 61.7
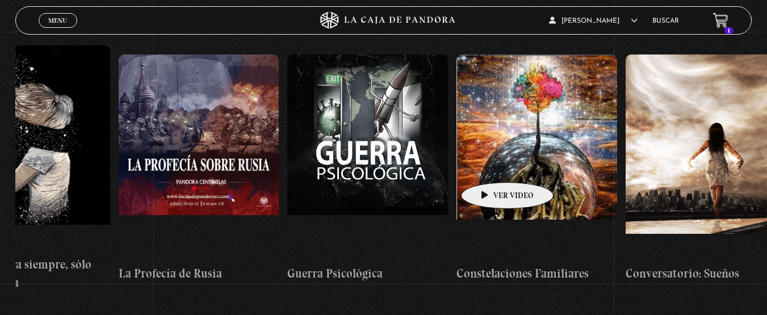
scroll to position [0, 11592]
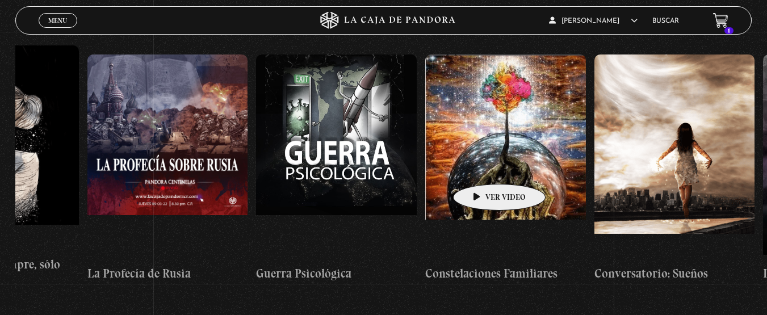
drag, startPoint x: 568, startPoint y: 170, endPoint x: 482, endPoint y: 167, distance: 86.4
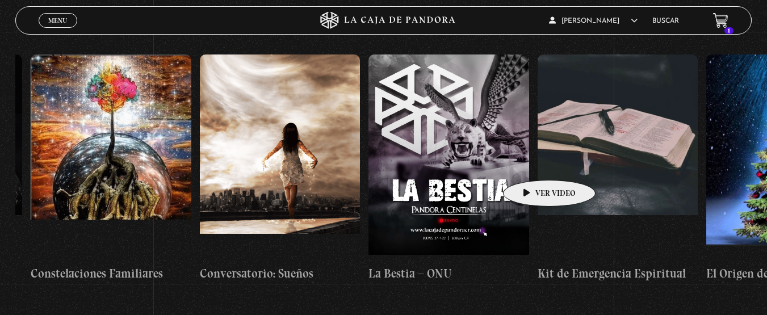
drag, startPoint x: 603, startPoint y: 162, endPoint x: 524, endPoint y: 164, distance: 78.4
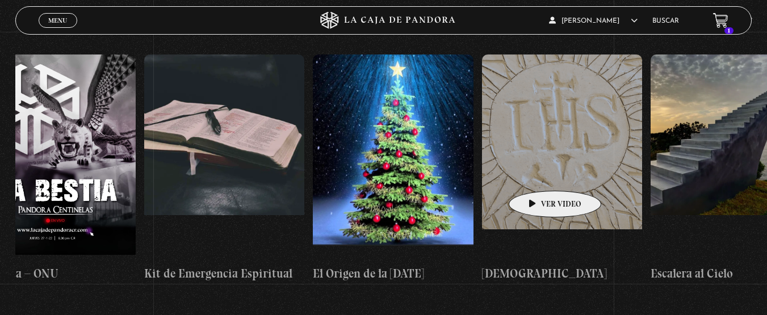
drag, startPoint x: 617, startPoint y: 165, endPoint x: 544, endPoint y: 171, distance: 73.6
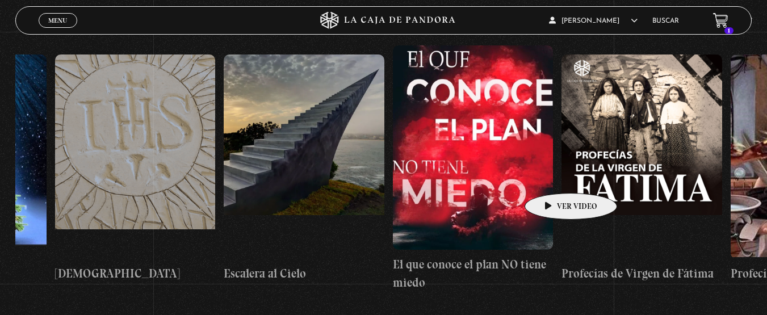
drag
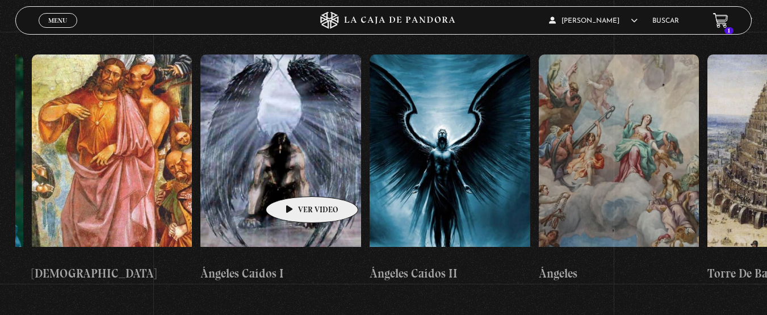
scroll to position [0, 17049]
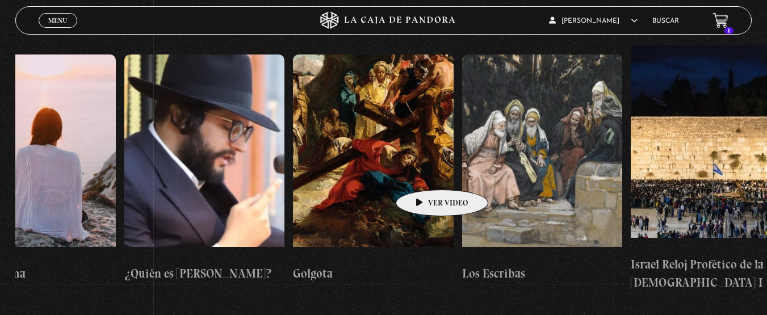
scroll to position [0, 18182]
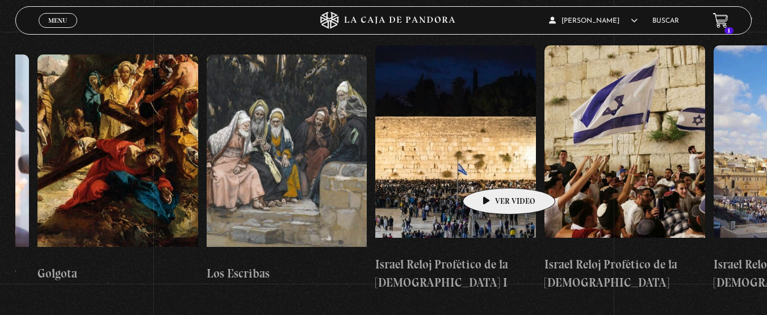
scroll to position [0, 18510]
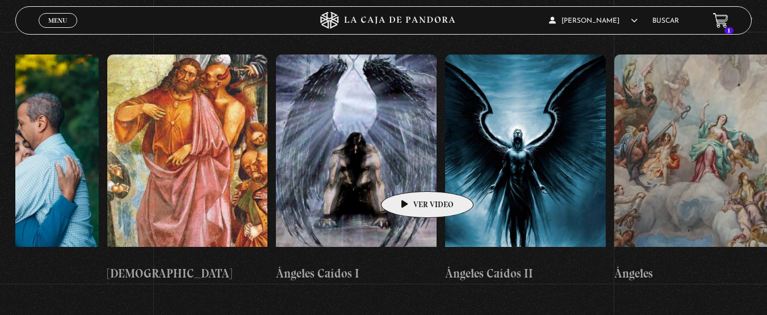
scroll to position [0, 15337]
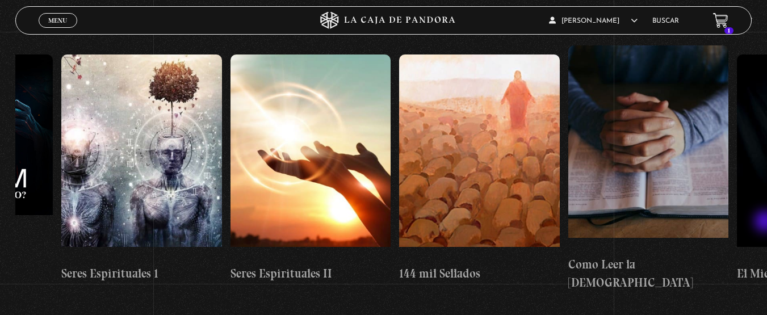
click at [767, 228] on html "ingresar al sitio Ver Video Más Información Solicitar Por favor coloque su disp…" at bounding box center [383, 211] width 767 height 753
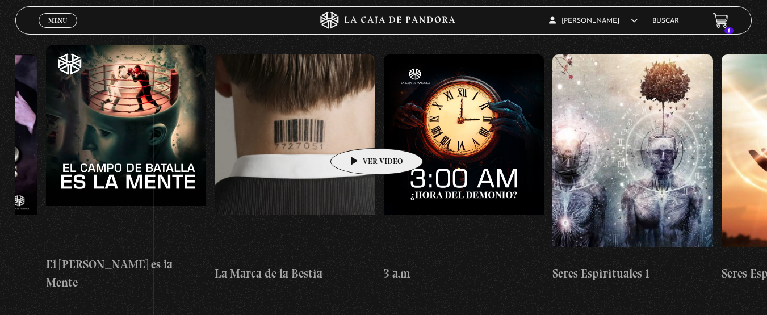
scroll to position [0, 14025]
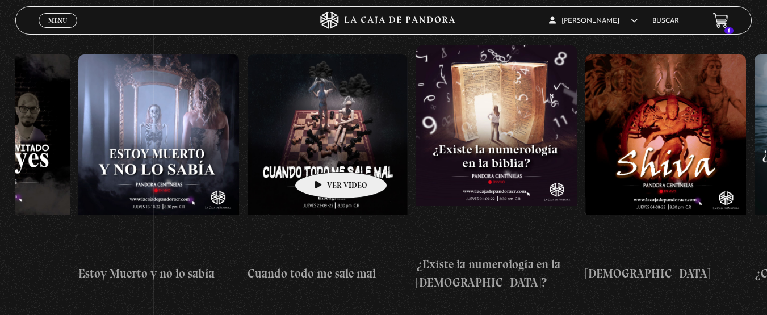
scroll to position [0, 8738]
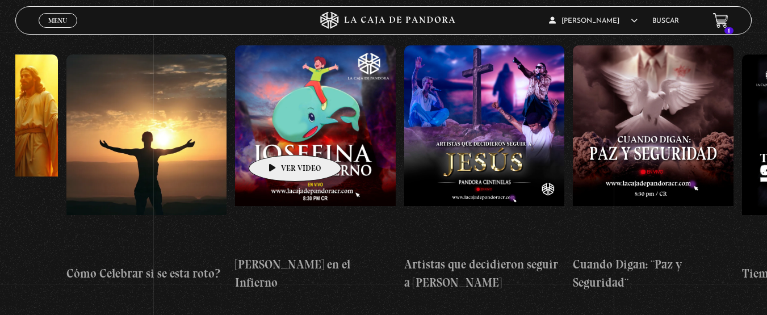
scroll to position [0, 3171]
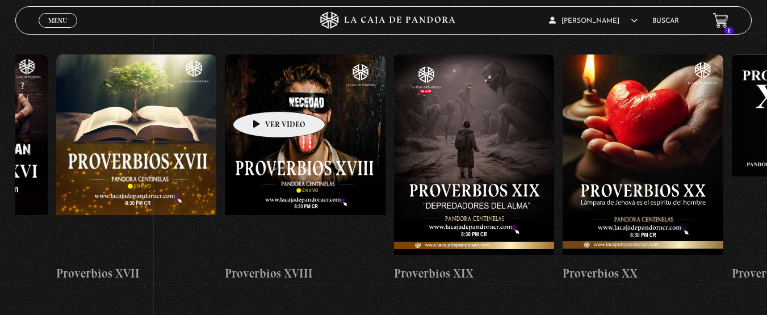
scroll to position [0, 2075]
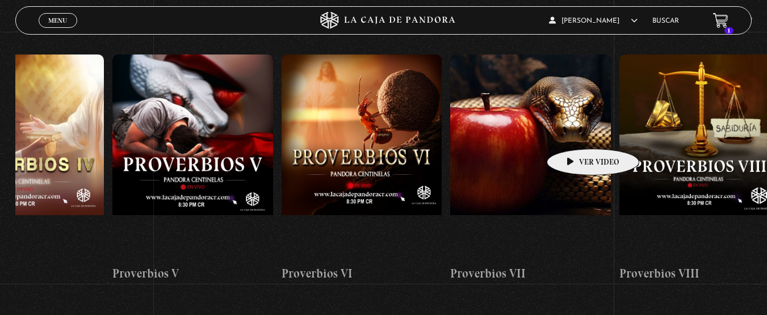
click at [575, 132] on figure at bounding box center [531, 157] width 161 height 205
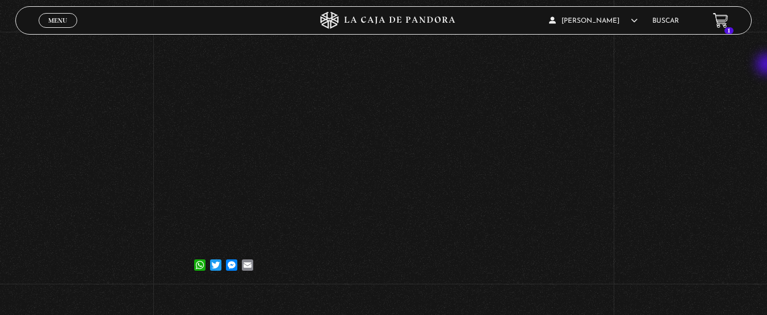
scroll to position [123, 0]
